Goal: Task Accomplishment & Management: Use online tool/utility

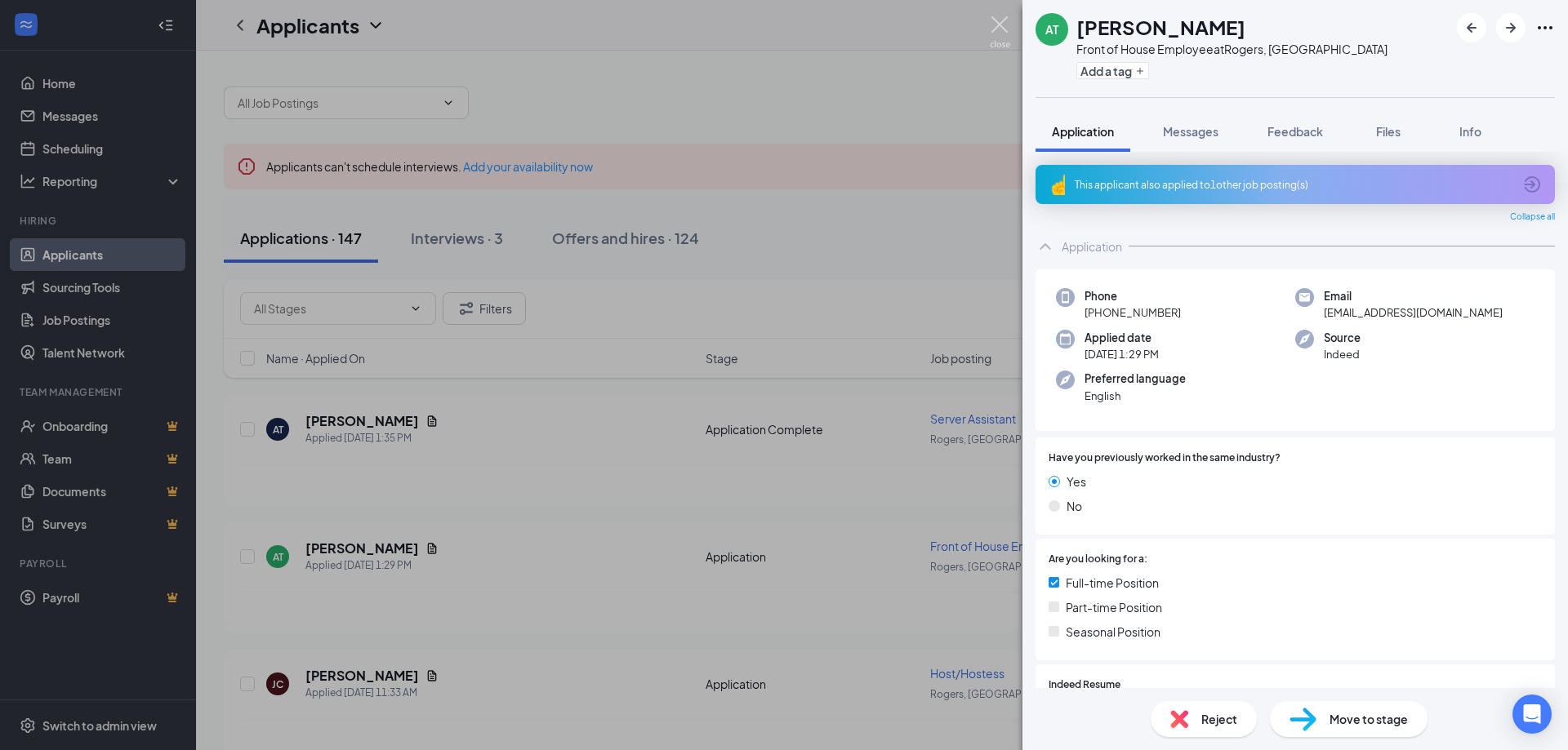
click at [1000, 25] on img at bounding box center [1000, 32] width 20 height 32
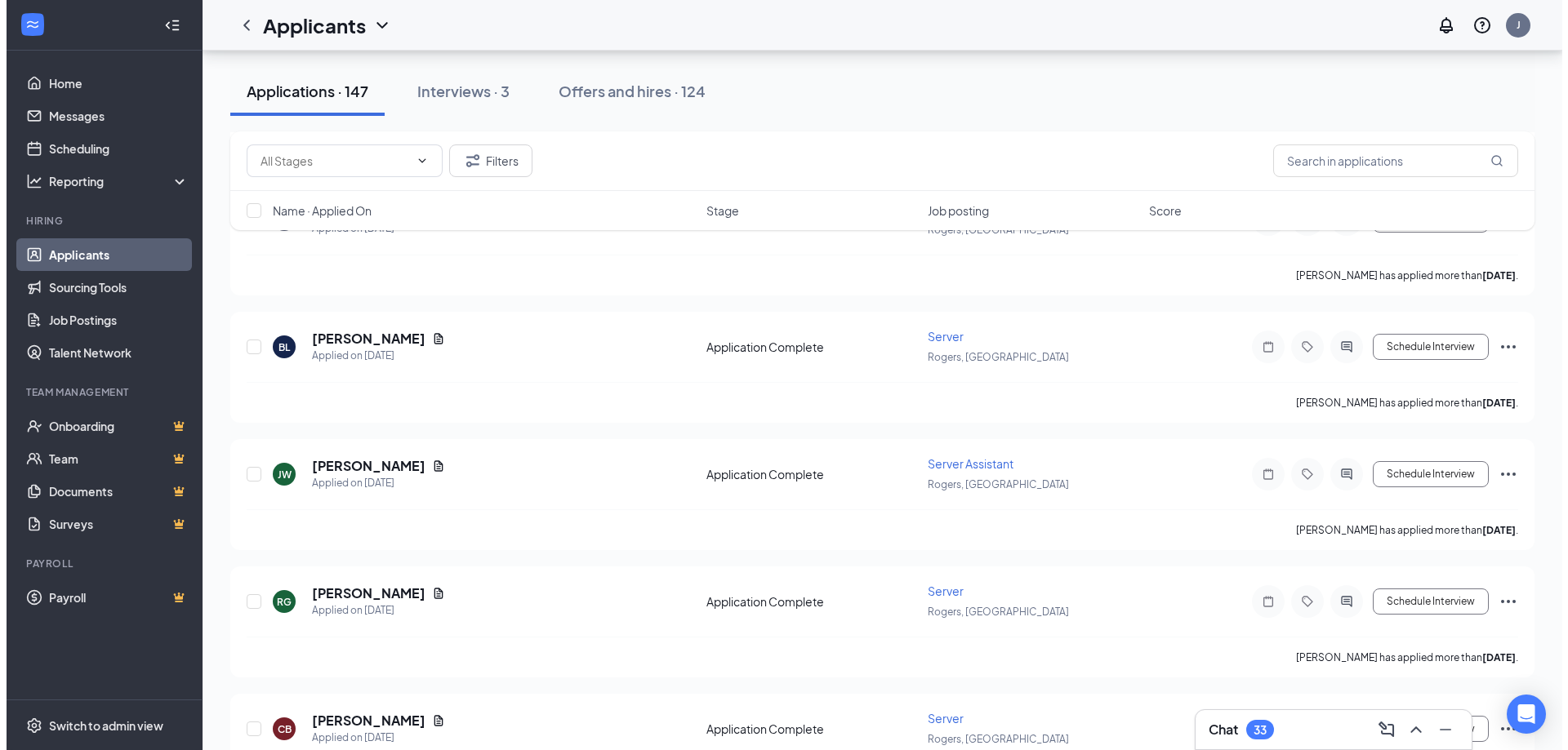
scroll to position [4734, 0]
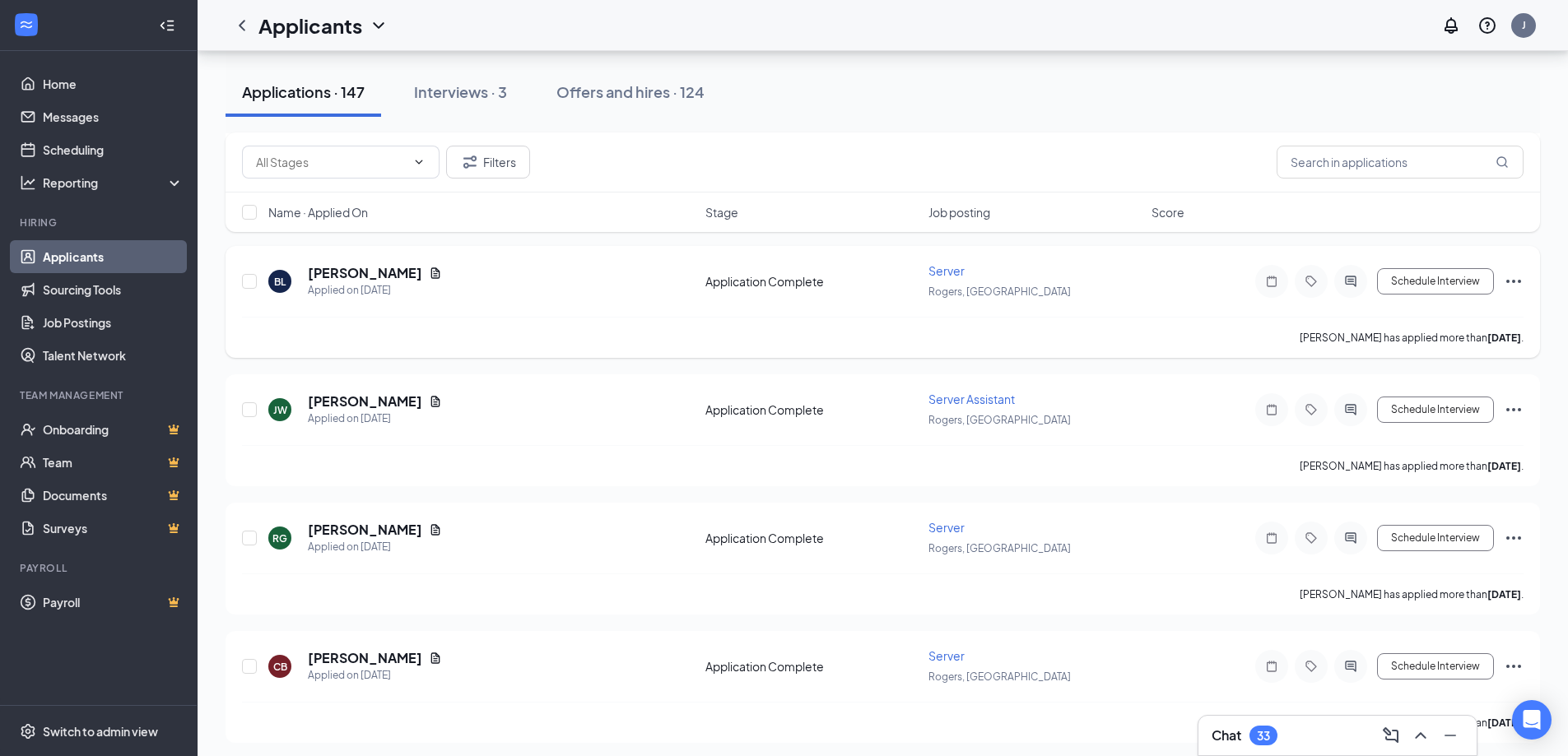
click at [522, 267] on div "[PERSON_NAME] Applied on [DATE]" at bounding box center [481, 281] width 427 height 35
click at [507, 293] on div "[PERSON_NAME] Applied on [DATE]" at bounding box center [481, 281] width 427 height 35
click at [383, 273] on h5 "[PERSON_NAME]" at bounding box center [365, 272] width 114 height 18
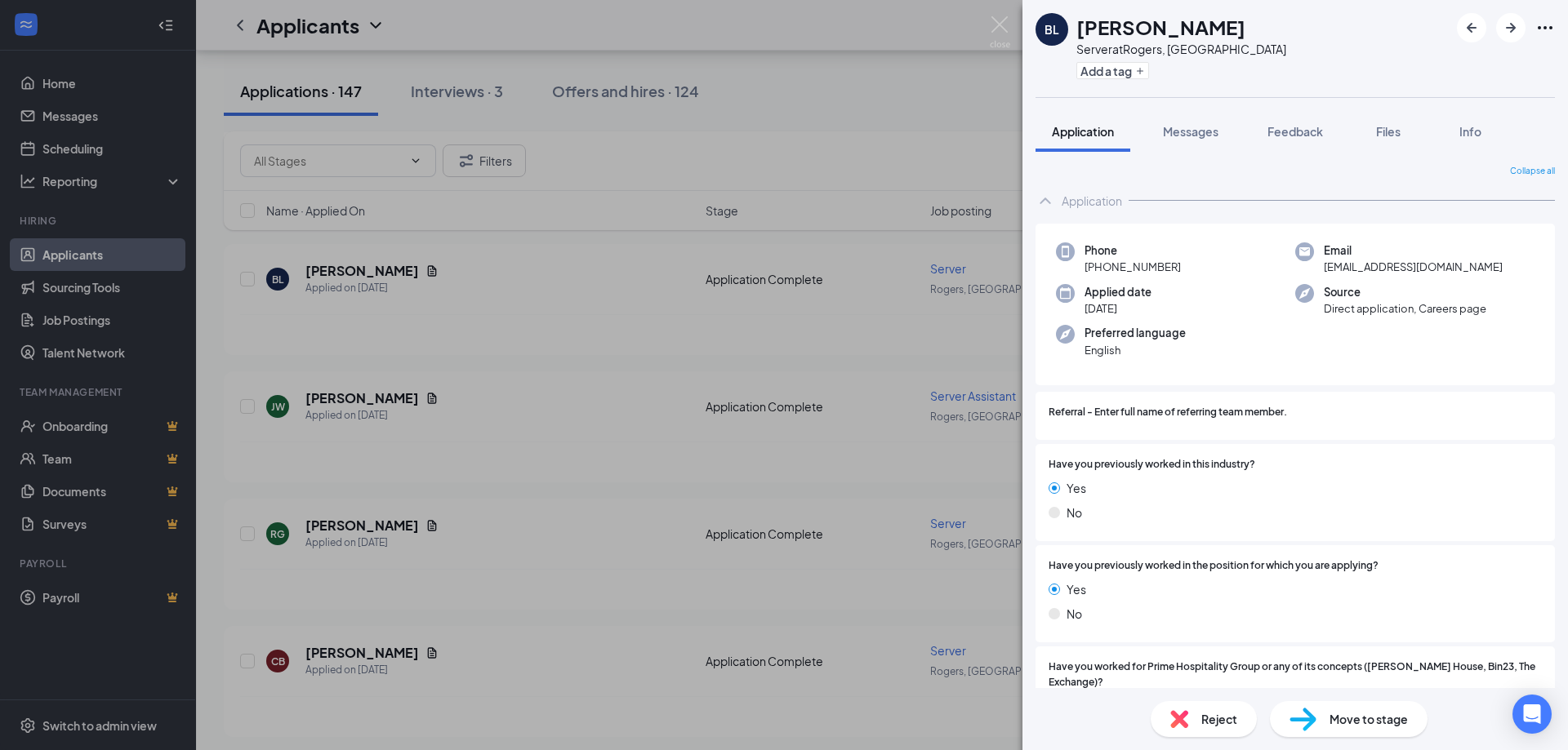
click at [478, 287] on div "[PERSON_NAME] Server at Rogers, [GEOGRAPHIC_DATA] Add a tag Application Message…" at bounding box center [784, 375] width 1568 height 750
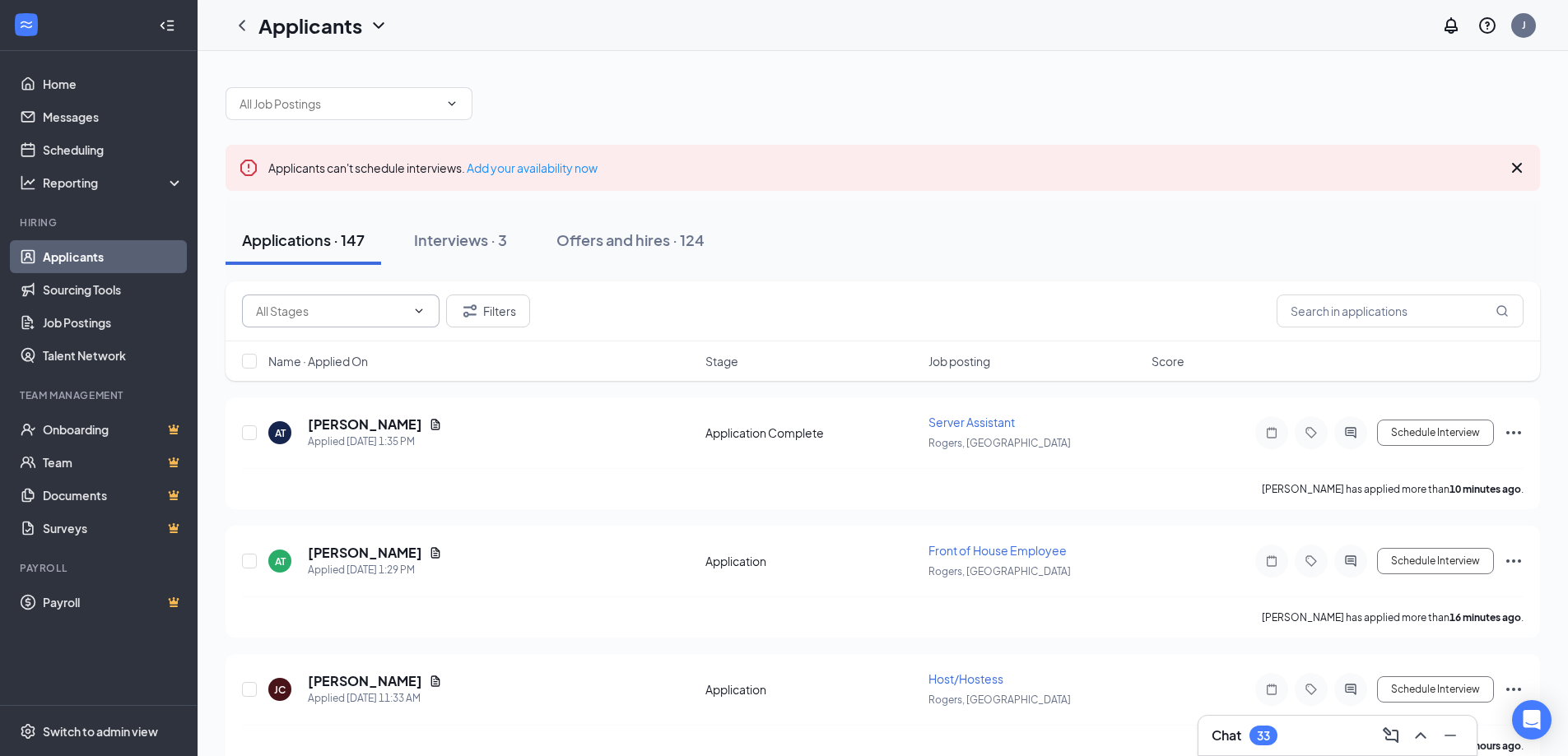
click at [422, 312] on icon "ChevronDown" at bounding box center [419, 311] width 14 height 14
click at [524, 369] on div "Name · Applied On" at bounding box center [481, 360] width 427 height 16
click at [471, 242] on div "Interviews · 3" at bounding box center [460, 239] width 93 height 20
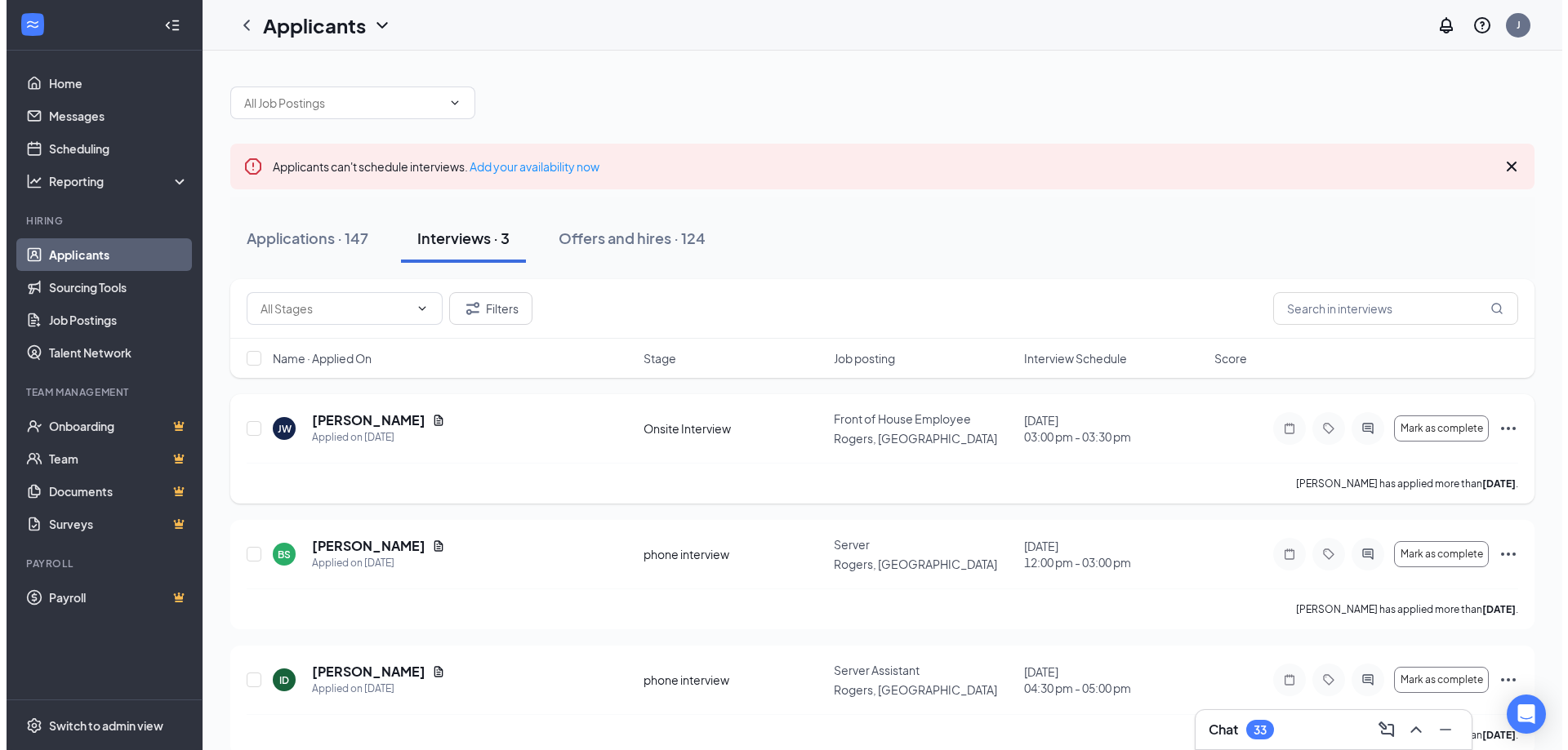
scroll to position [19, 0]
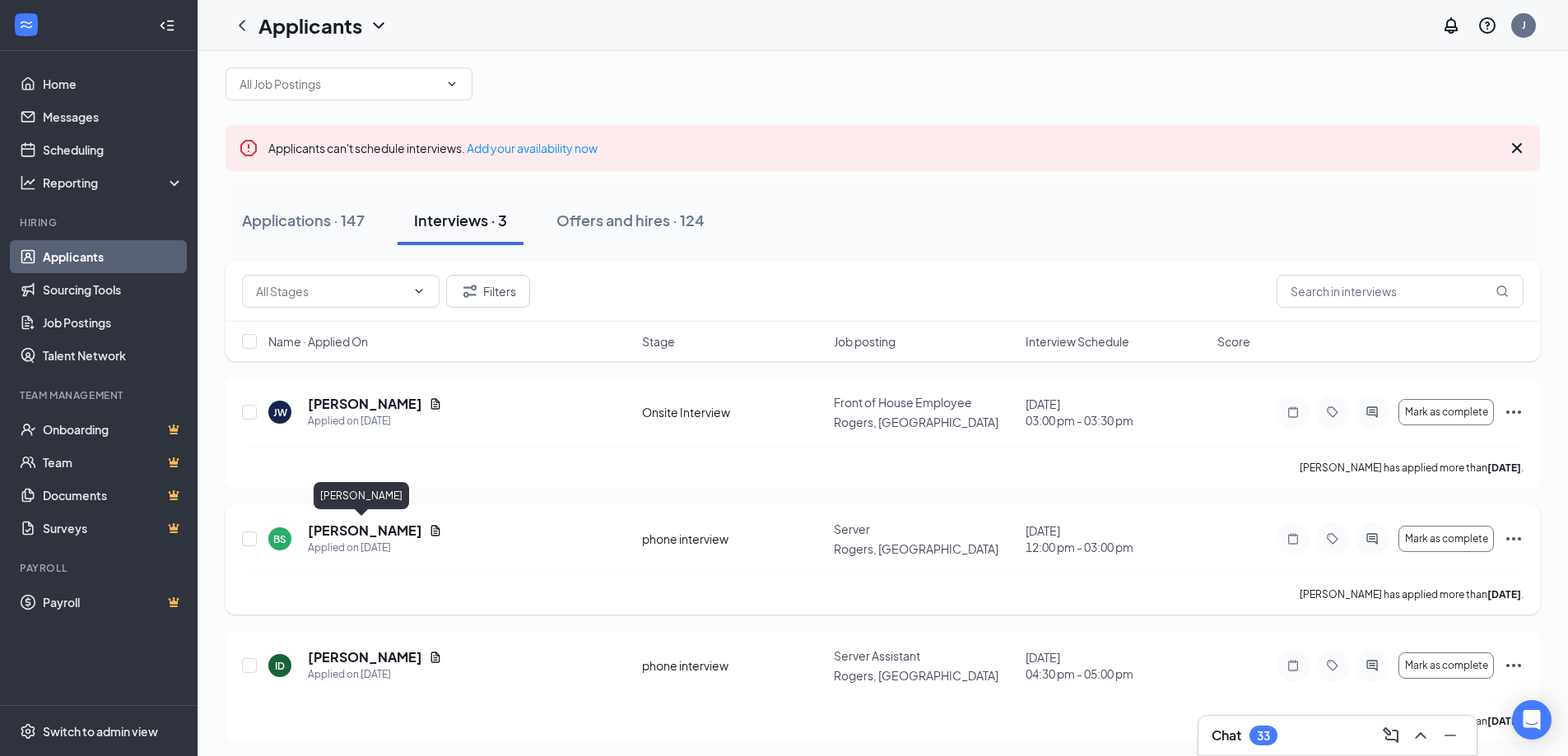
click at [346, 526] on h5 "[PERSON_NAME]" at bounding box center [365, 530] width 114 height 18
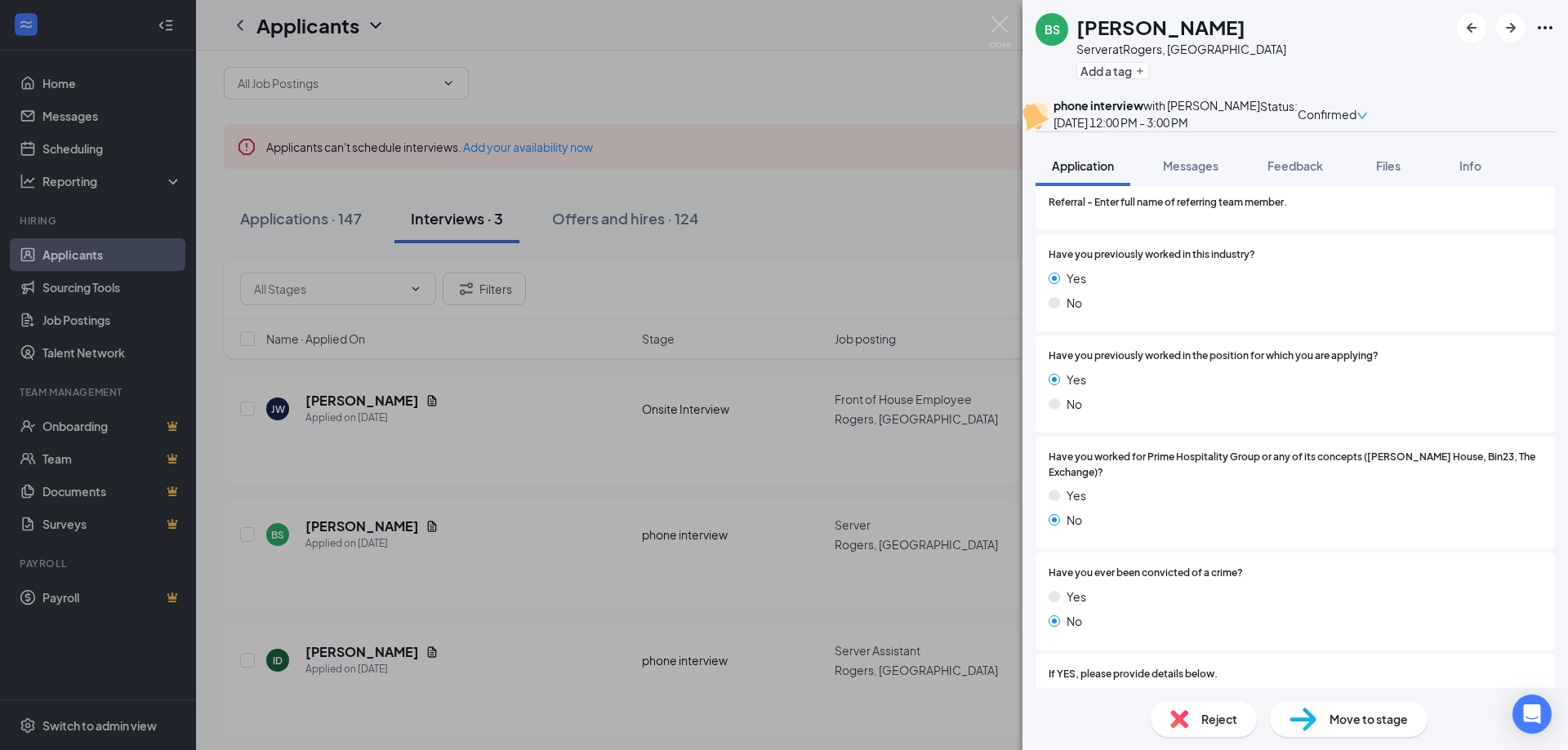
scroll to position [245, 0]
click at [1361, 722] on span "Move to stage" at bounding box center [1368, 718] width 78 height 18
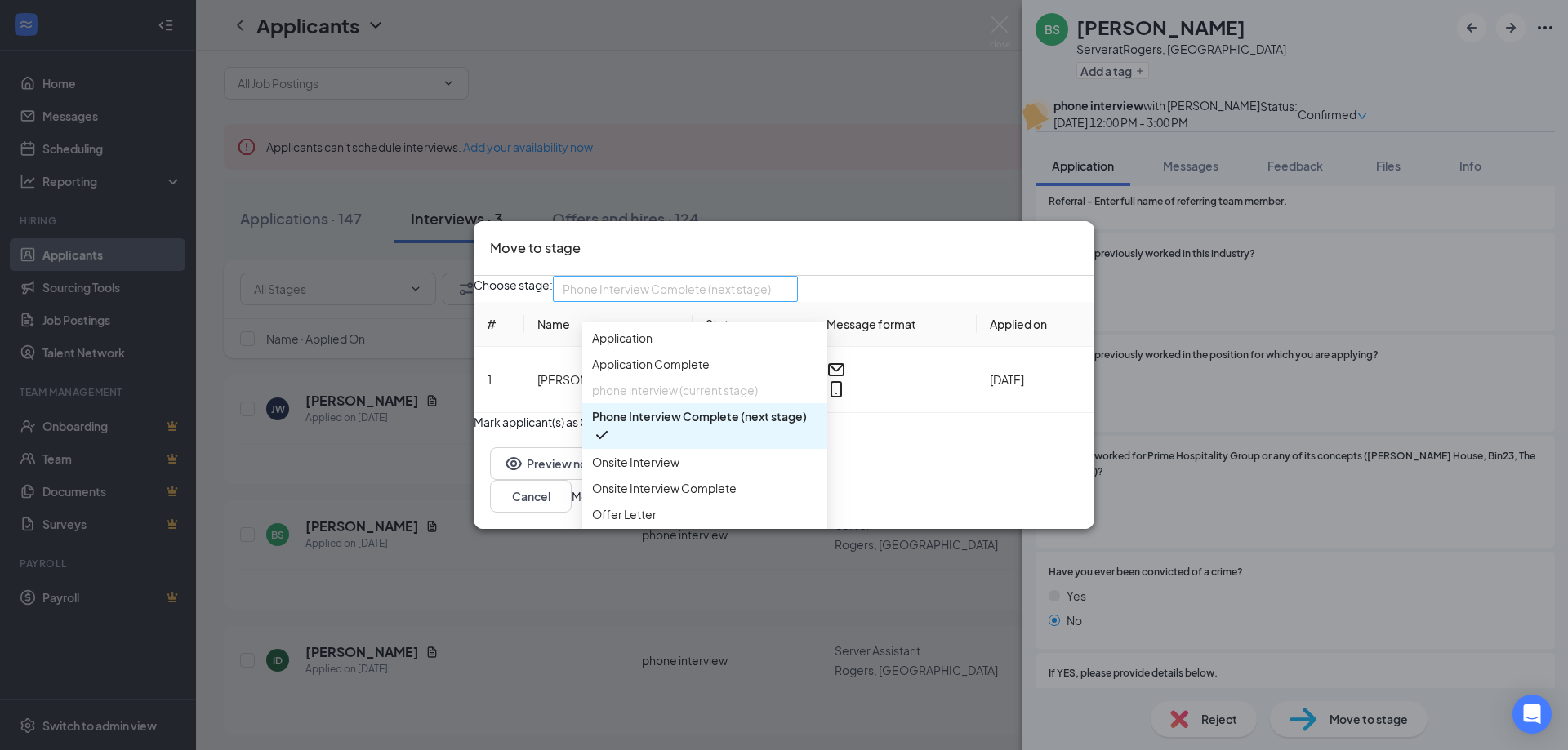
click at [771, 286] on span "Phone Interview Complete (next stage)" at bounding box center [666, 289] width 208 height 24
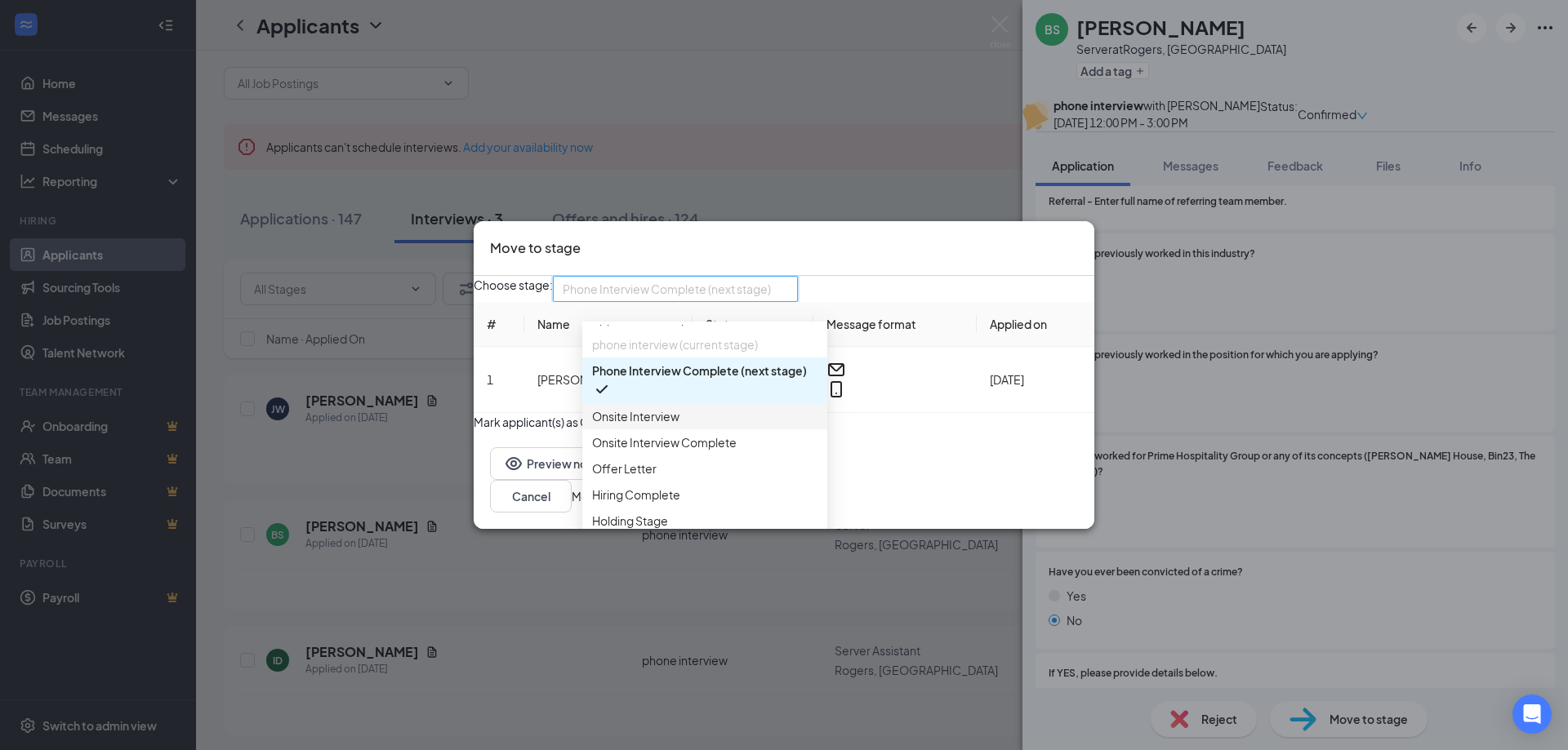
scroll to position [81, 0]
click at [660, 437] on span "Onsite Interview Complete" at bounding box center [664, 442] width 144 height 18
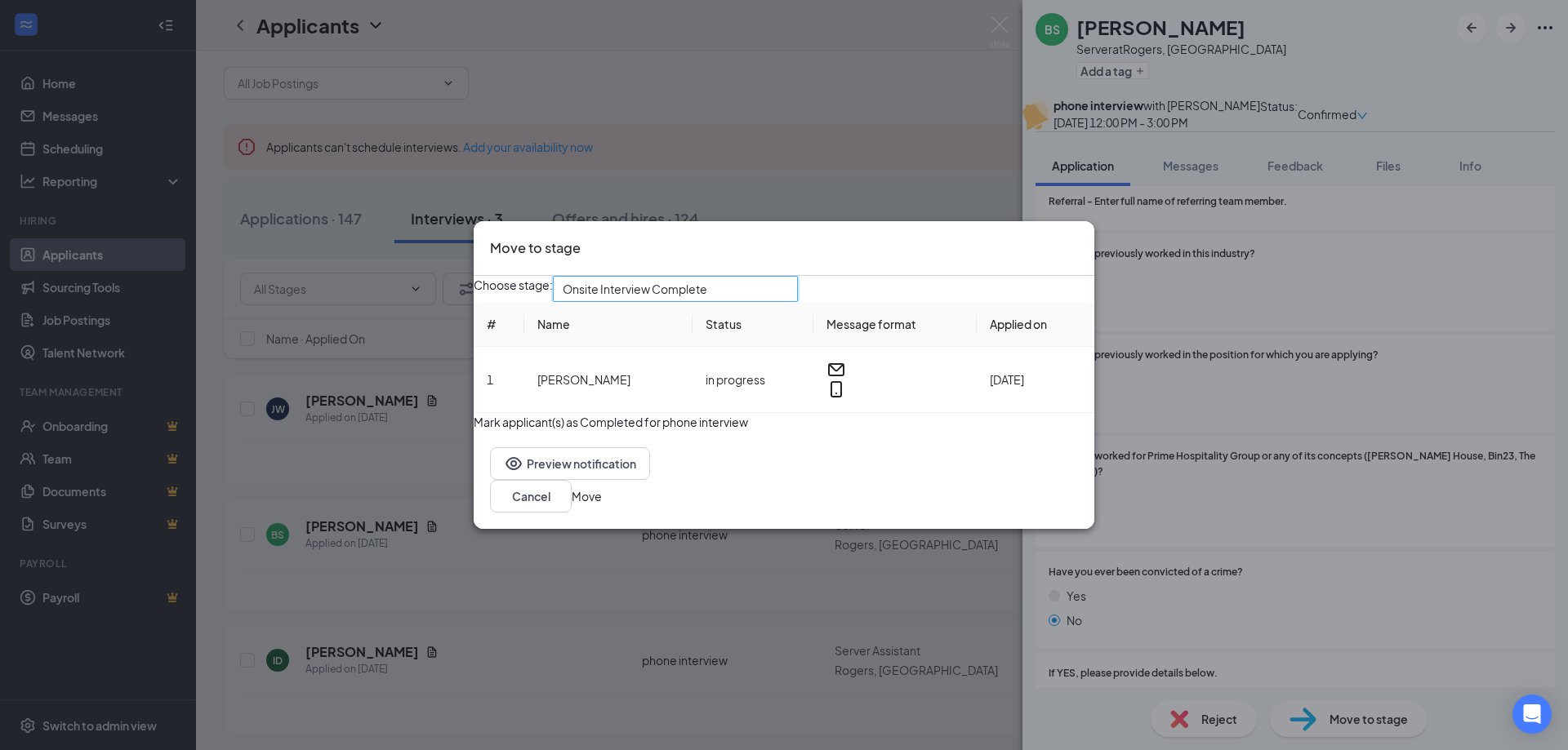
click at [602, 505] on button "Move" at bounding box center [587, 496] width 30 height 18
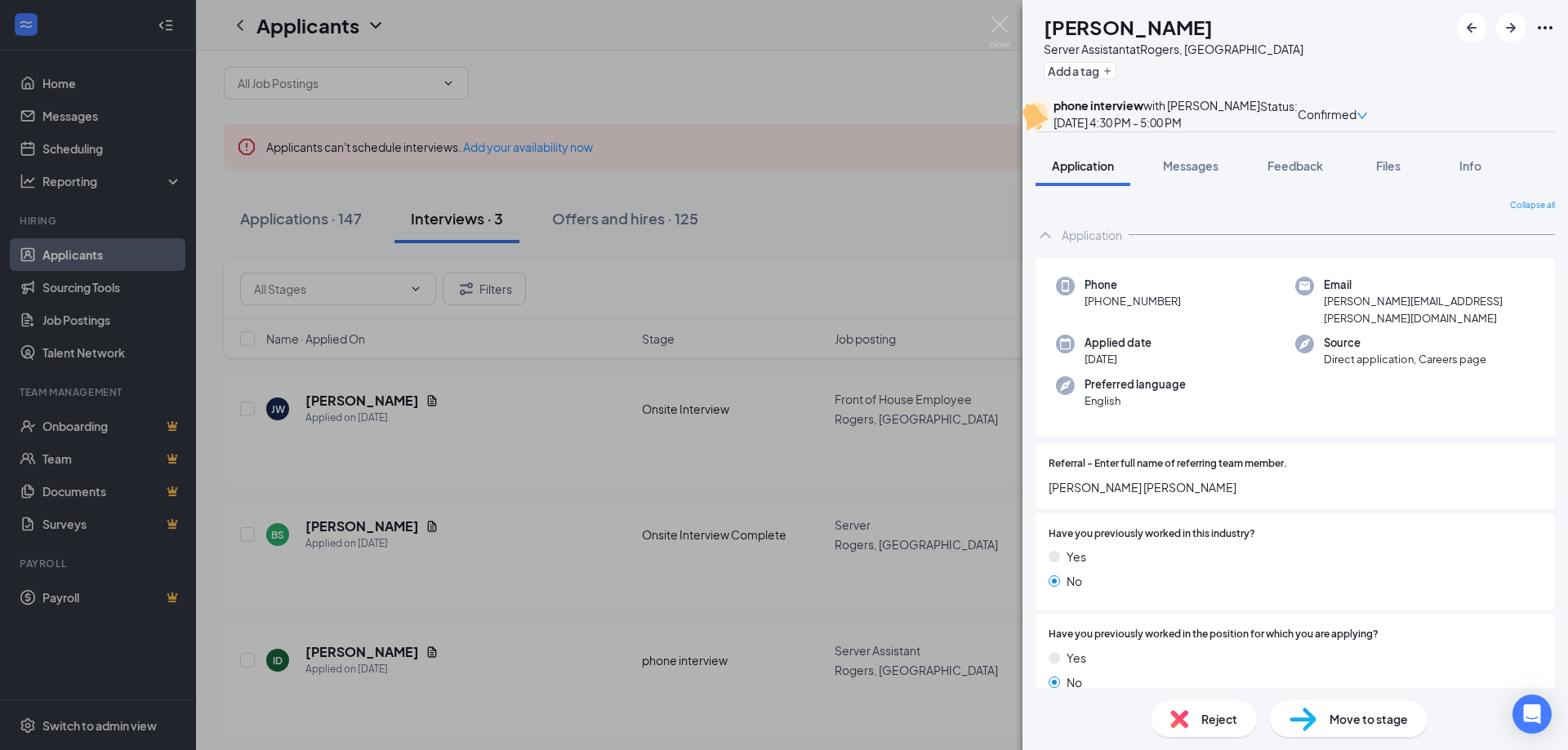
click at [348, 523] on div "ID [PERSON_NAME] Server Assistant at [GEOGRAPHIC_DATA], [GEOGRAPHIC_DATA] Add a…" at bounding box center [784, 375] width 1568 height 750
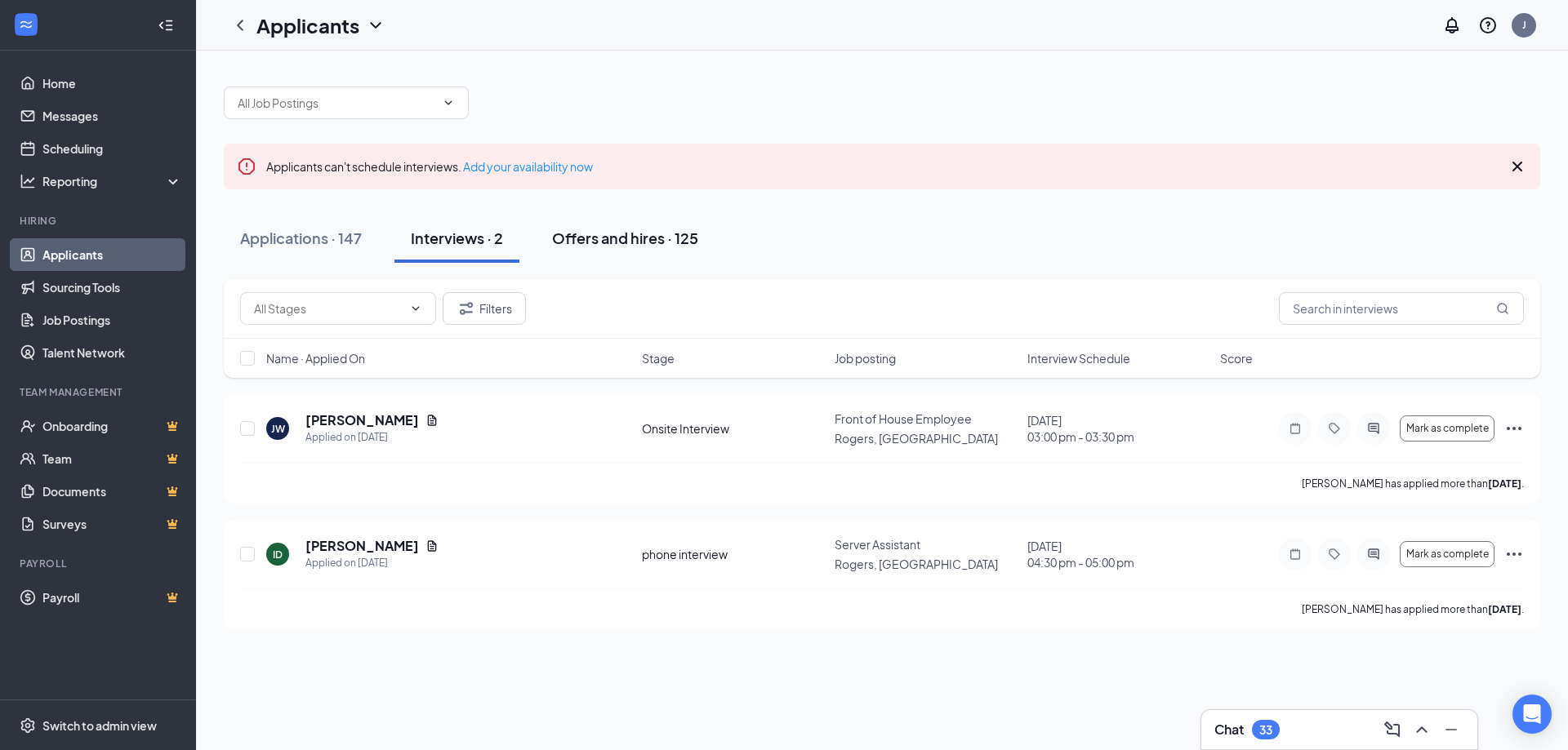
click at [598, 239] on div "Offers and hires · 125" at bounding box center [625, 237] width 146 height 20
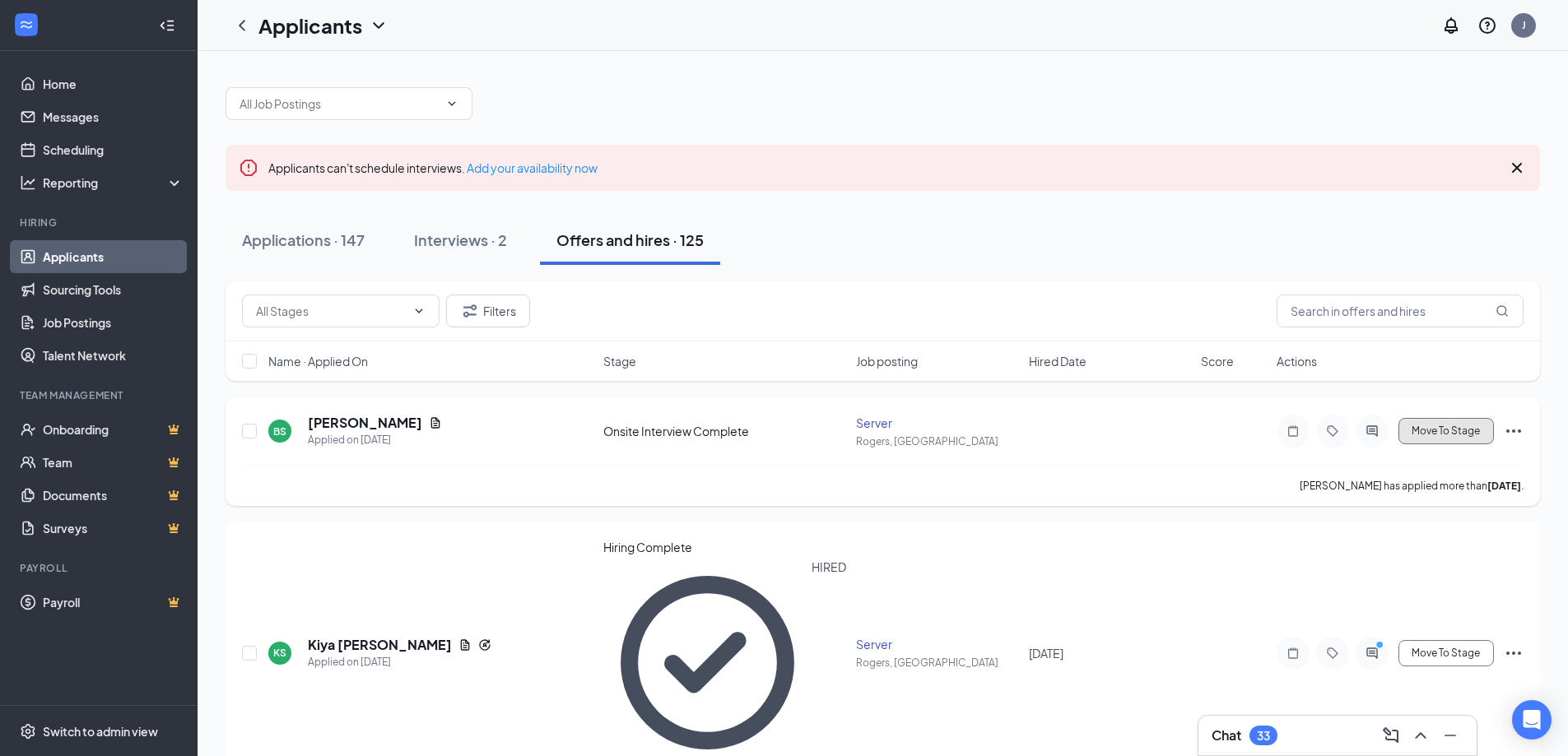
click at [1425, 430] on span "Move To Stage" at bounding box center [1446, 431] width 69 height 12
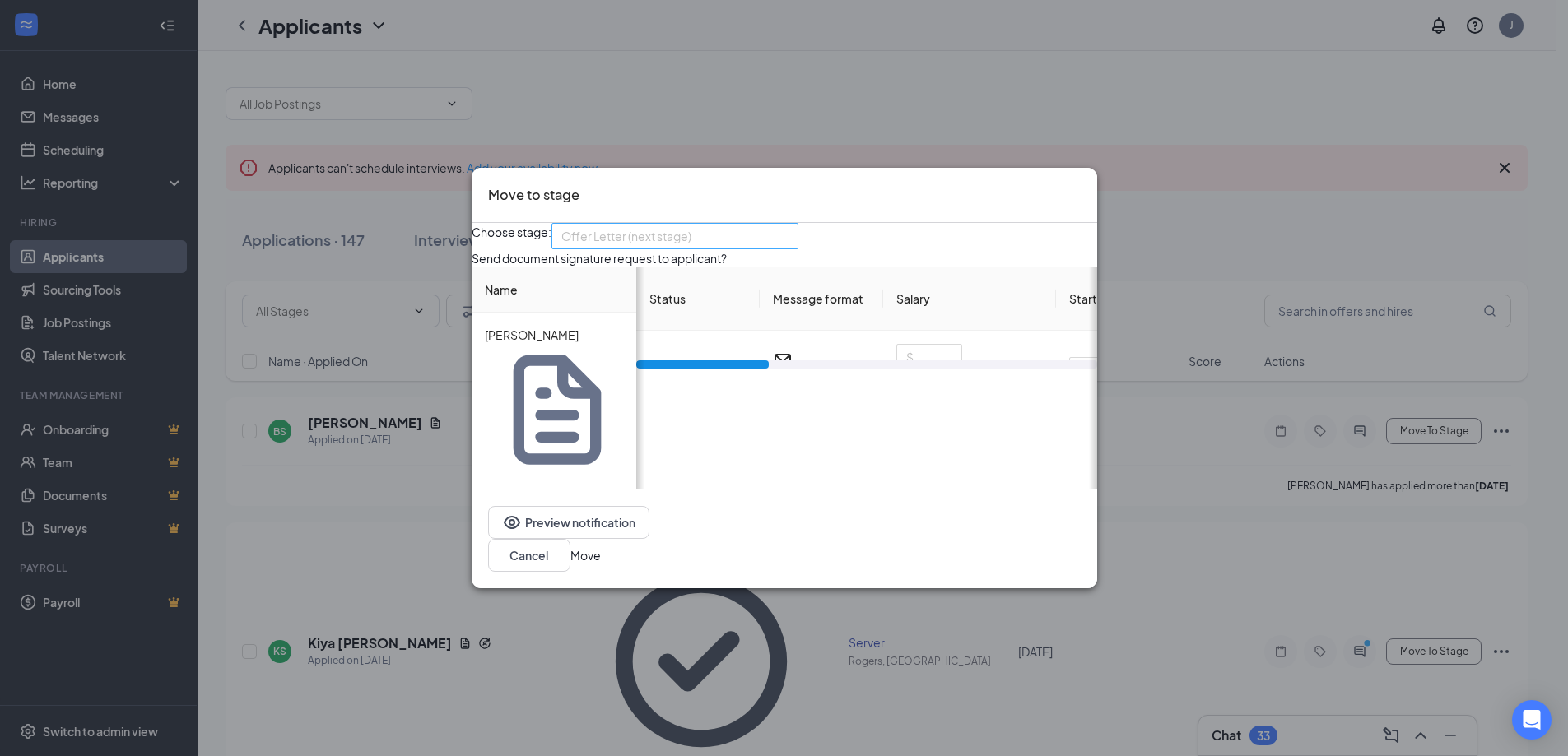
click at [789, 249] on span "Offer Letter (next stage)" at bounding box center [675, 236] width 228 height 25
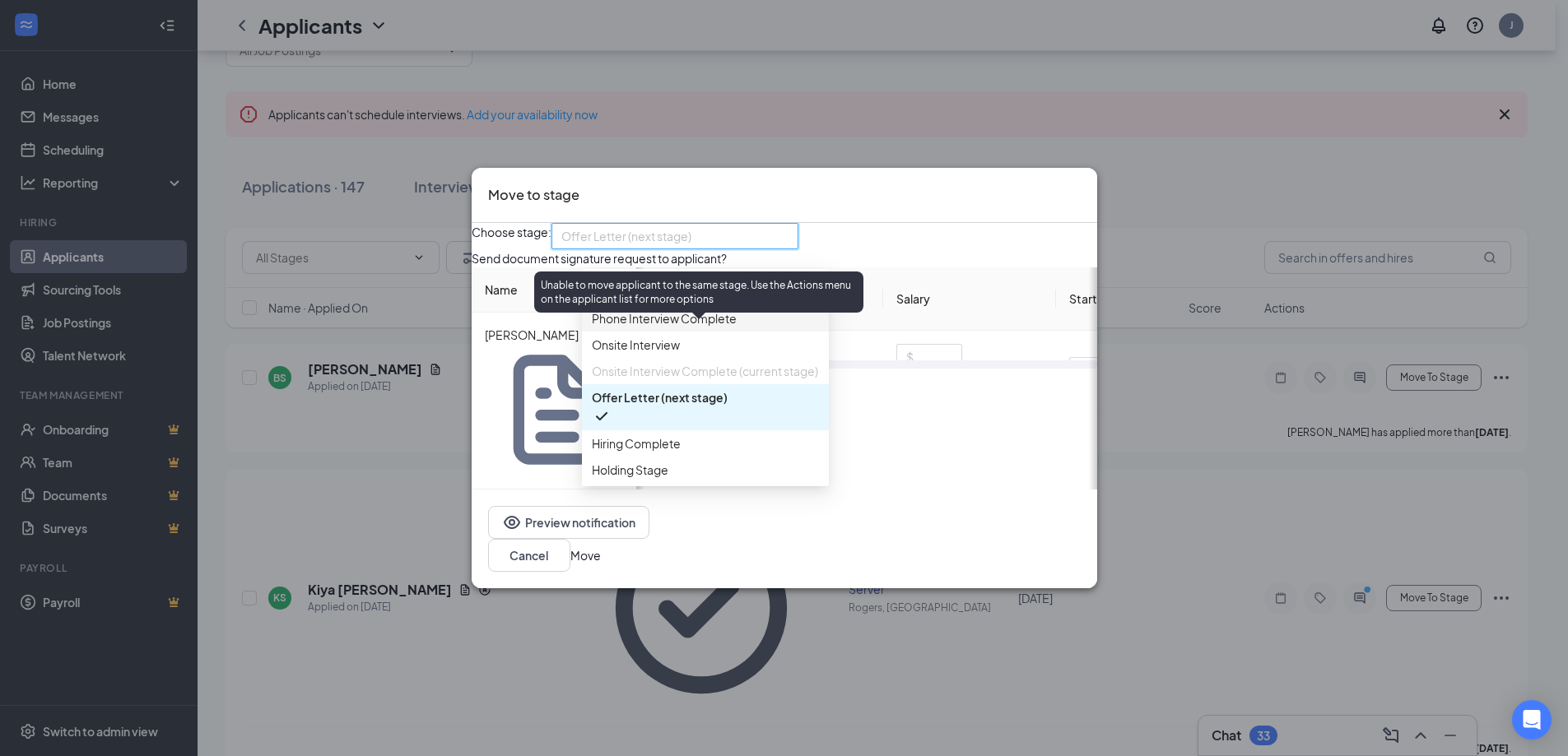
scroll to position [82, 0]
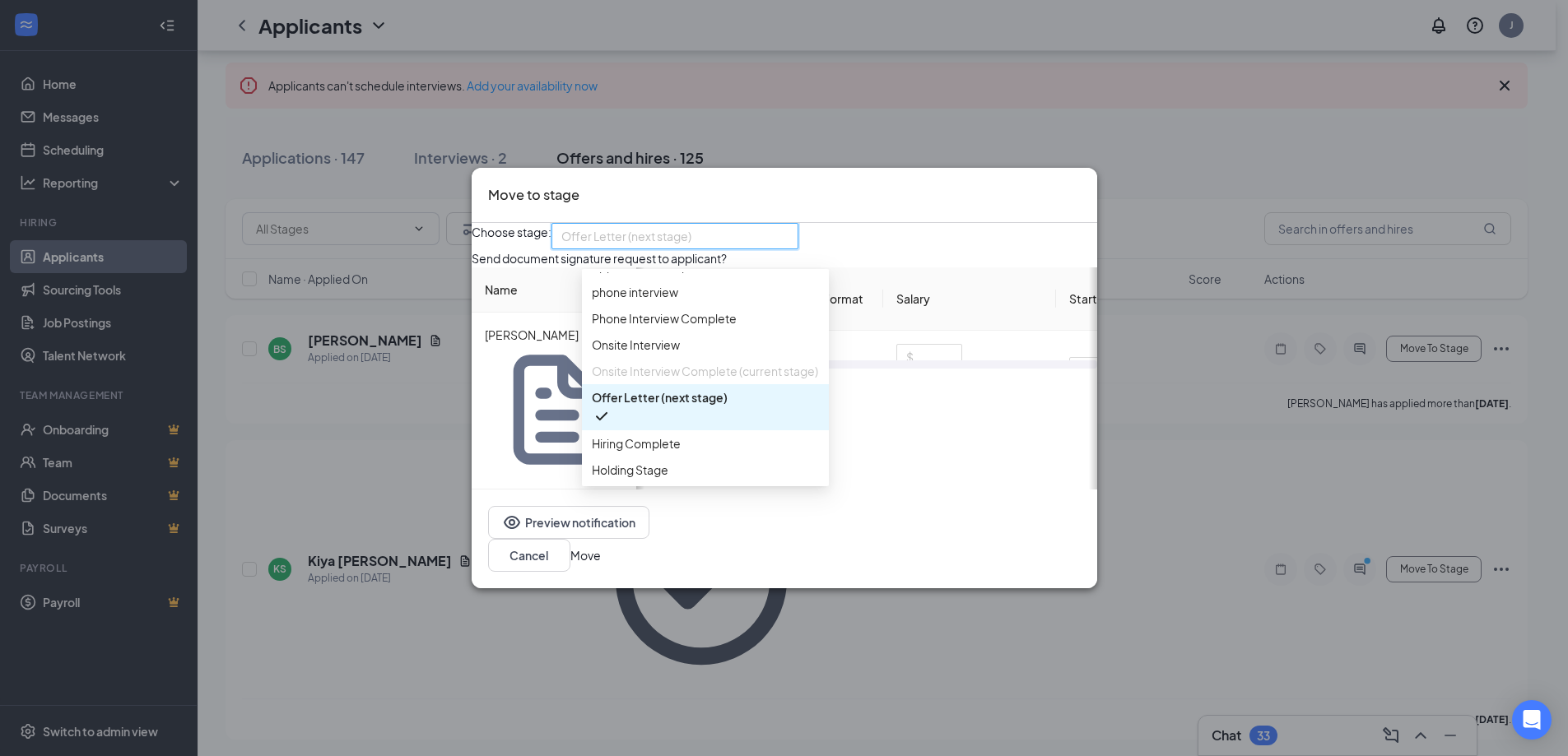
click at [679, 407] on span "Offer Letter (next stage)" at bounding box center [660, 397] width 136 height 18
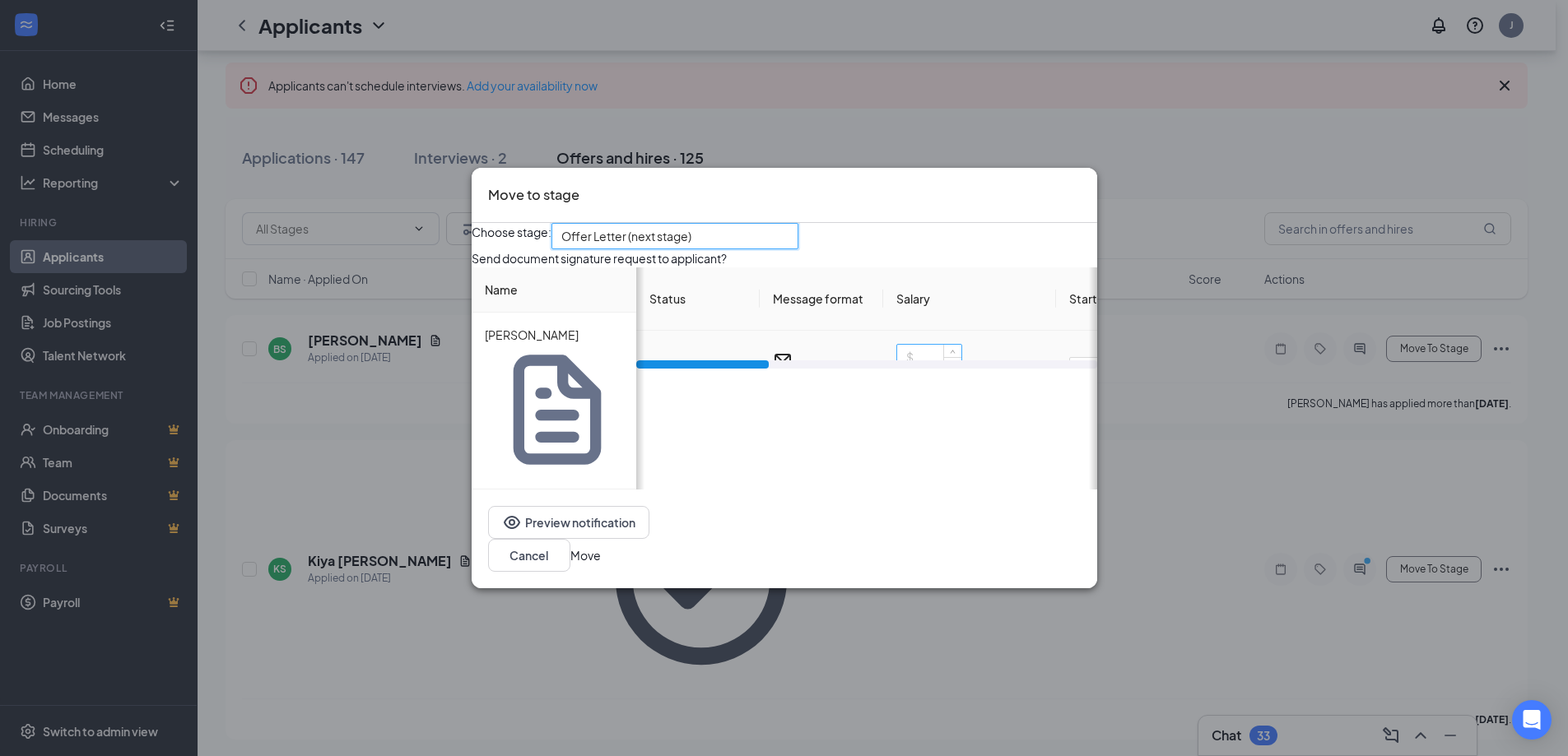
click at [947, 370] on input at bounding box center [930, 357] width 64 height 25
type input "5.5"
click at [601, 546] on button "Move" at bounding box center [586, 555] width 30 height 18
